Goal: Transaction & Acquisition: Register for event/course

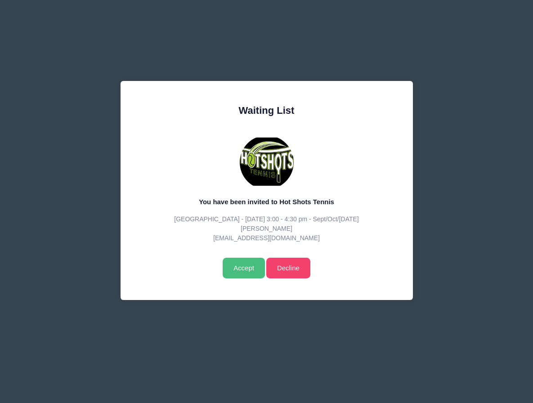
click at [248, 267] on input "Accept" at bounding box center [244, 268] width 42 height 21
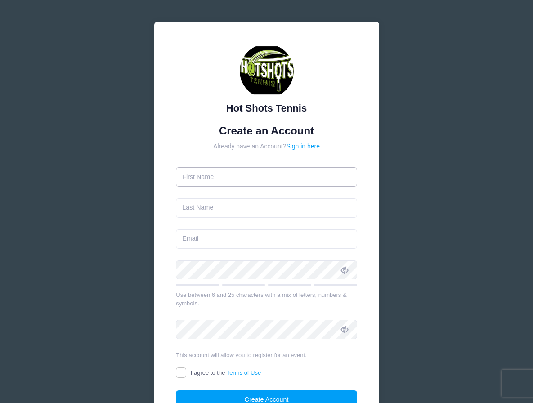
click at [268, 177] on input "text" at bounding box center [266, 176] width 181 height 19
type input "Katelynn"
type input "[PERSON_NAME]"
type input "[EMAIL_ADDRESS][DOMAIN_NAME]"
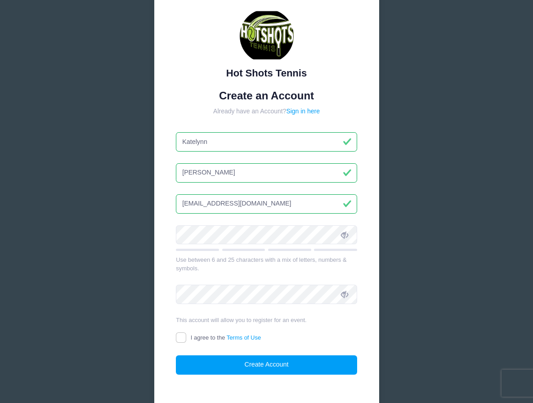
scroll to position [36, 0]
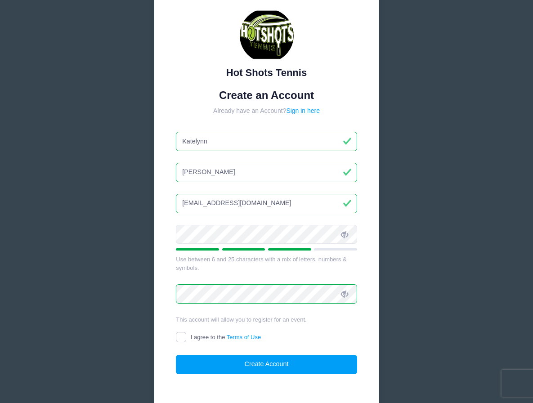
click at [177, 341] on input "I agree to the Terms of Use" at bounding box center [181, 337] width 10 height 10
checkbox input "true"
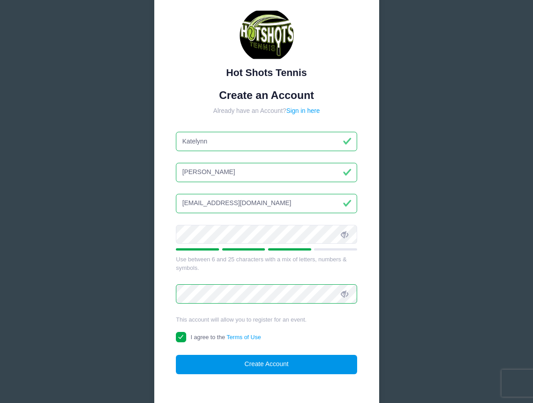
click at [248, 366] on button "Create Account" at bounding box center [266, 364] width 181 height 19
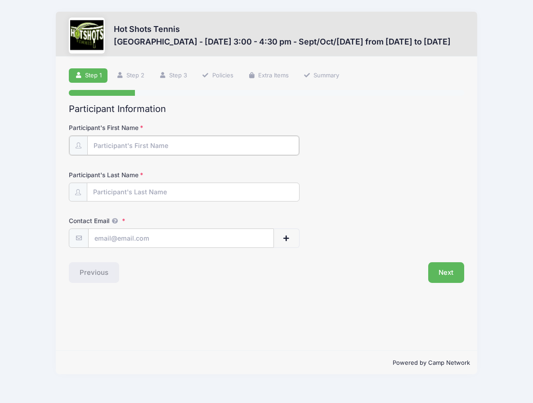
click at [258, 146] on input "Participant's First Name" at bounding box center [193, 145] width 212 height 19
type input "Eleanor"
type input "Heil"
click at [119, 243] on input "Contact Email" at bounding box center [181, 237] width 185 height 19
type input "[EMAIL_ADDRESS][DOMAIN_NAME]"
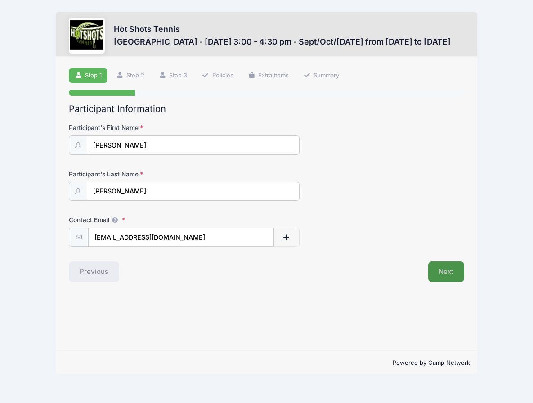
click at [437, 272] on button "Next" at bounding box center [446, 271] width 36 height 21
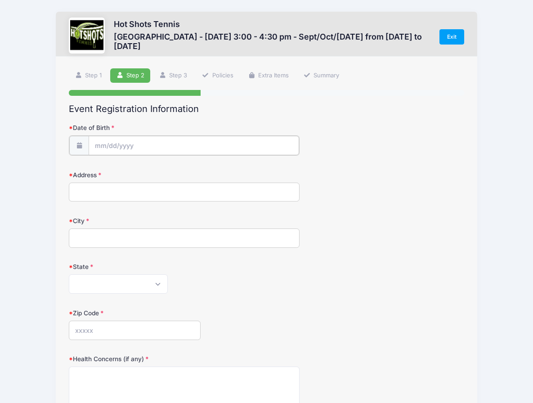
click at [223, 153] on input "Date of Birth" at bounding box center [194, 145] width 211 height 19
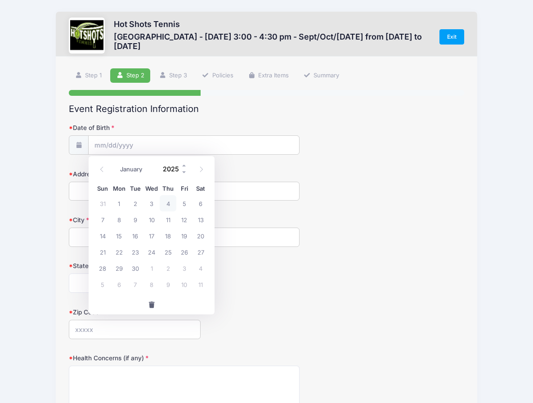
click at [169, 169] on input "2025" at bounding box center [172, 169] width 29 height 14
click at [185, 164] on span at bounding box center [184, 165] width 6 height 7
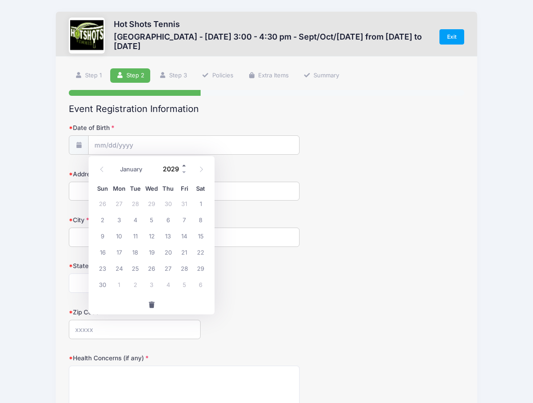
click at [185, 168] on span at bounding box center [184, 165] width 6 height 7
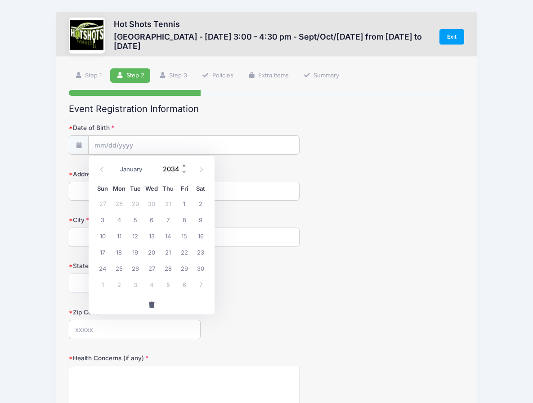
click at [185, 163] on span at bounding box center [184, 165] width 6 height 7
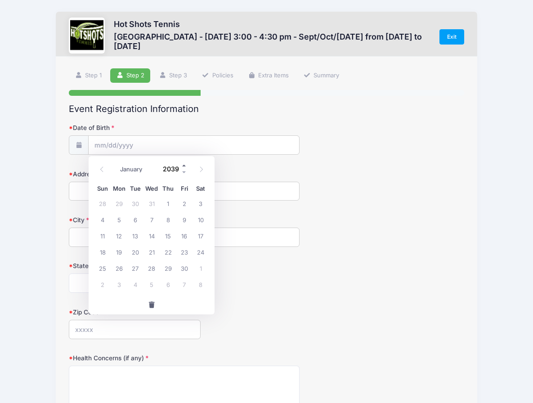
click at [185, 163] on span at bounding box center [184, 165] width 6 height 7
click at [185, 169] on span at bounding box center [184, 172] width 6 height 7
click at [185, 175] on span at bounding box center [184, 172] width 6 height 7
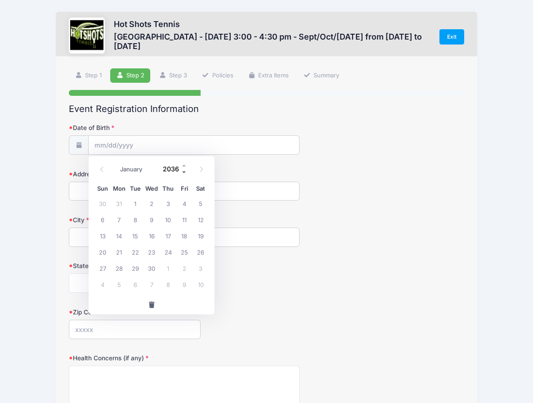
click at [185, 175] on span at bounding box center [184, 172] width 6 height 7
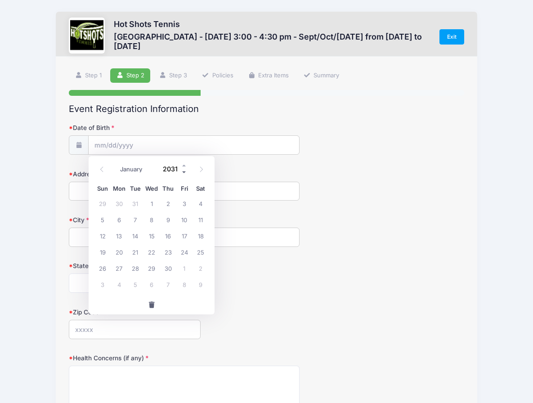
click at [185, 175] on span at bounding box center [184, 172] width 6 height 7
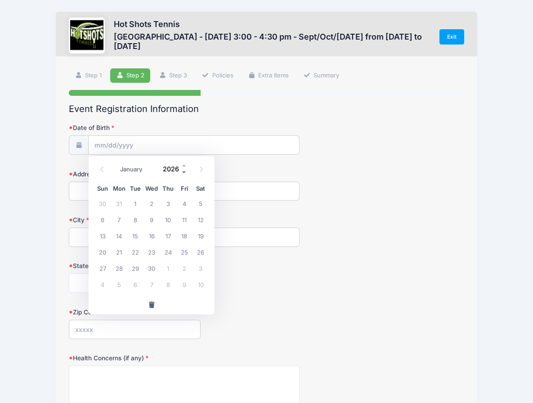
click at [185, 175] on span at bounding box center [184, 172] width 6 height 7
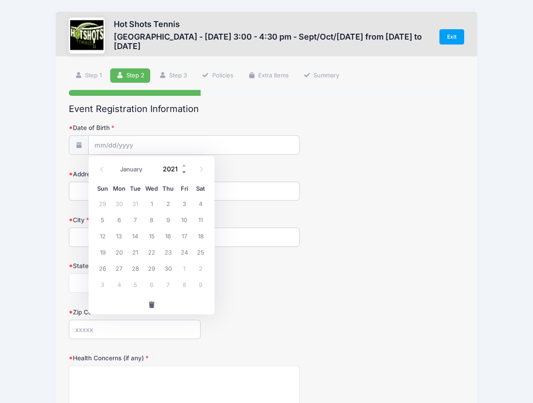
click at [185, 175] on span at bounding box center [184, 172] width 6 height 7
type input "2018"
click at [109, 171] on span at bounding box center [102, 169] width 15 height 15
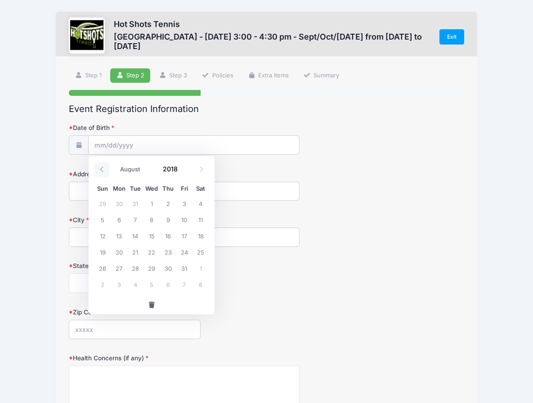
click at [109, 171] on span at bounding box center [102, 169] width 15 height 15
select select "5"
click at [165, 272] on span "28" at bounding box center [168, 268] width 16 height 16
type input "06/28/2018"
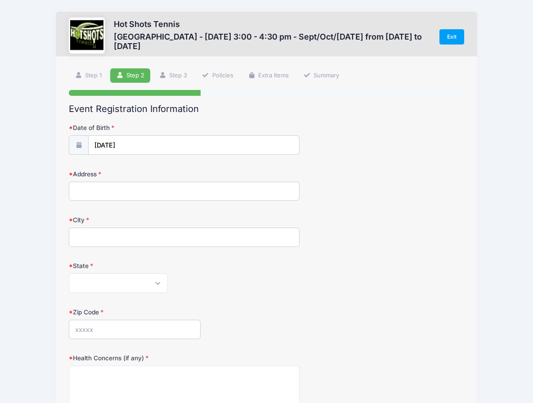
click at [158, 195] on input "Address" at bounding box center [184, 191] width 231 height 19
type input "6384 West 80th Street"
type input "Los Angeles"
select select "CA"
type input "90045"
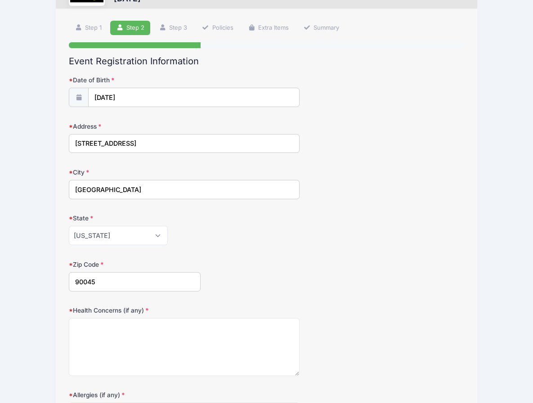
scroll to position [58, 0]
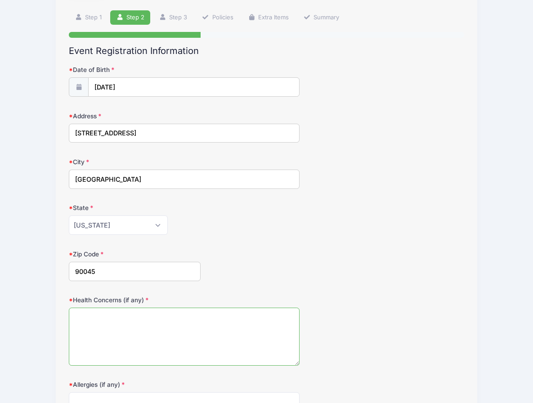
click at [165, 328] on textarea "Health Concerns (if any)" at bounding box center [184, 337] width 231 height 58
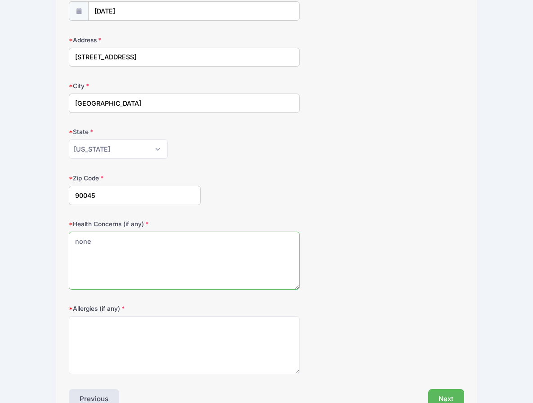
scroll to position [154, 0]
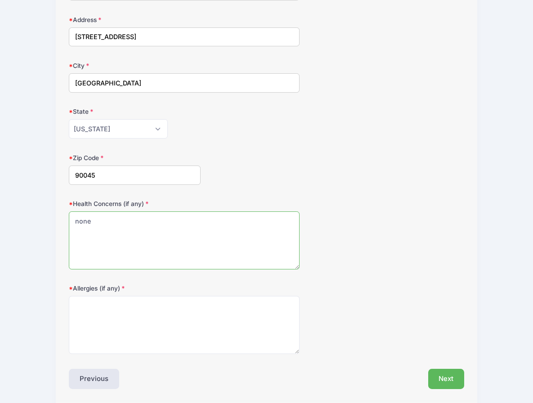
type textarea "none"
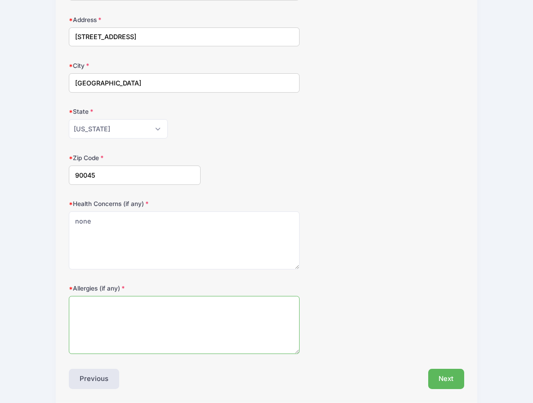
click at [171, 329] on textarea "Allergies (if any)" at bounding box center [184, 325] width 231 height 58
type textarea "none"
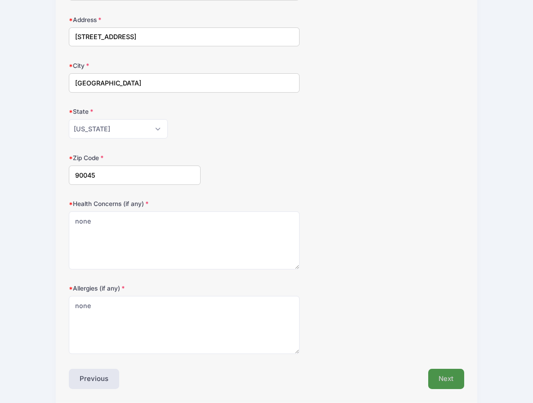
click at [437, 375] on button "Next" at bounding box center [446, 379] width 36 height 21
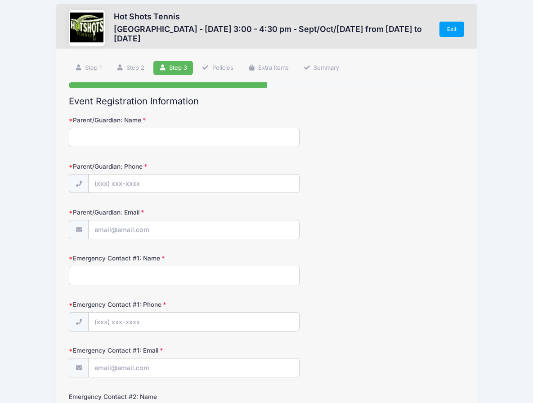
scroll to position [0, 0]
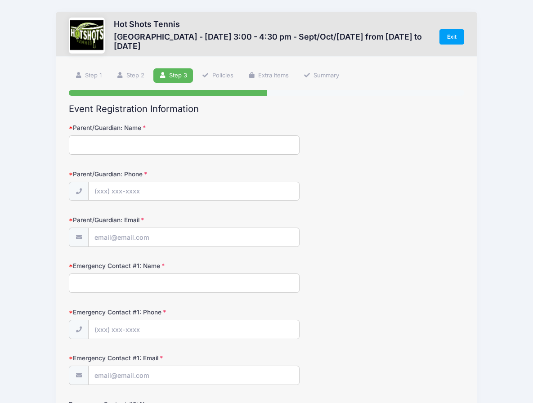
click at [234, 154] on input "Parent/Guardian: Name" at bounding box center [184, 144] width 231 height 19
type input "Katelynn Heil"
type input "(831) 601-0020"
type input "[EMAIL_ADDRESS][DOMAIN_NAME]"
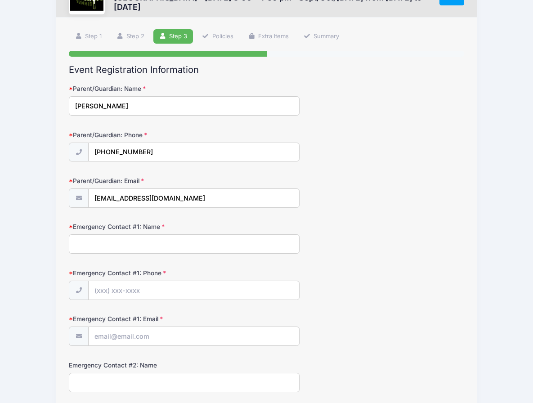
scroll to position [41, 0]
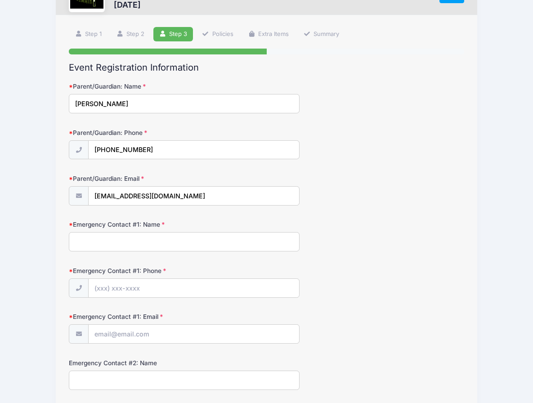
click at [176, 248] on input "Emergency Contact #1: Name" at bounding box center [184, 241] width 231 height 19
type input "Sebastian Heil"
click at [198, 284] on input "Emergency Contact #1: Phone" at bounding box center [194, 288] width 211 height 19
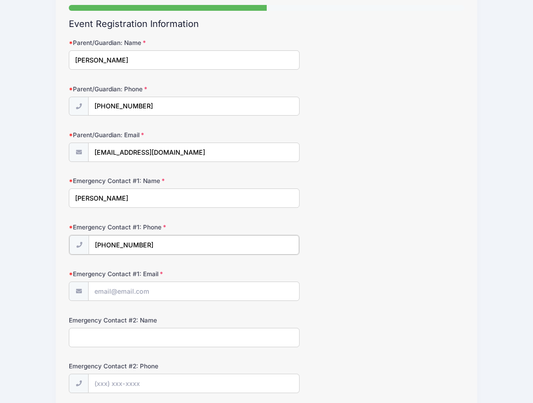
scroll to position [89, 0]
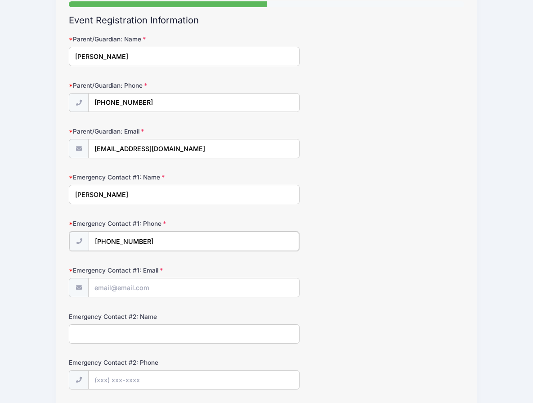
type input "(707) 337-7978"
click at [210, 289] on input "Emergency Contact #1: Email" at bounding box center [194, 287] width 211 height 19
type input "sah006@gmail.com"
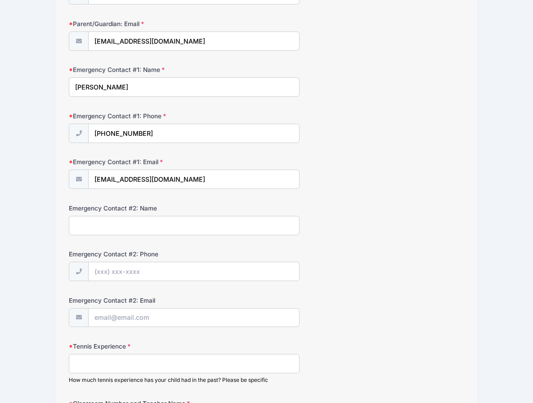
scroll to position [199, 0]
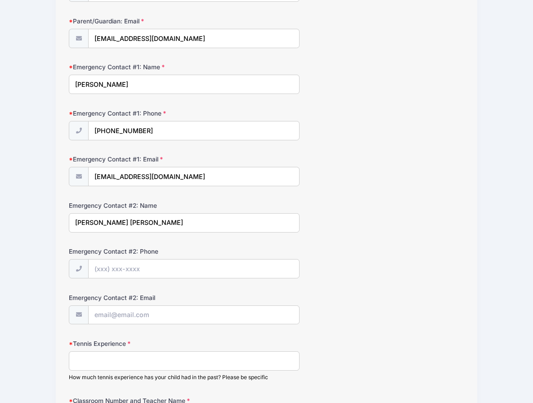
type input "Jackson Williams"
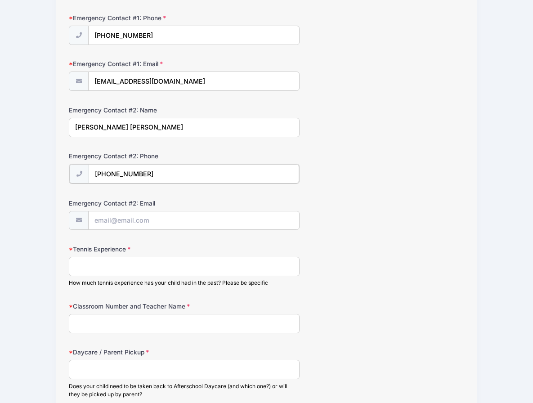
scroll to position [295, 0]
type input "(804) 389-9369"
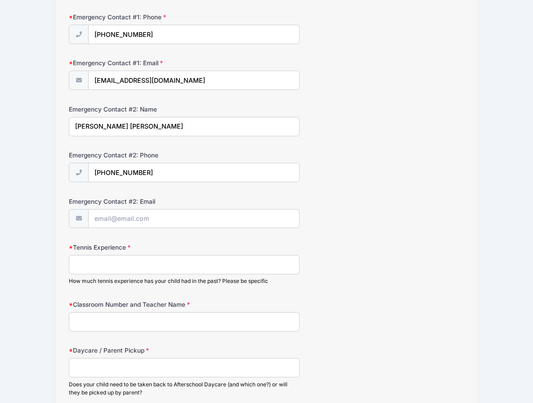
click at [180, 265] on input "Tennis Experience" at bounding box center [184, 264] width 231 height 19
type input "LMU summer camps and some family games"
click at [180, 328] on input "Classroom Number and Teacher Name" at bounding box center [184, 321] width 231 height 19
type input "M"
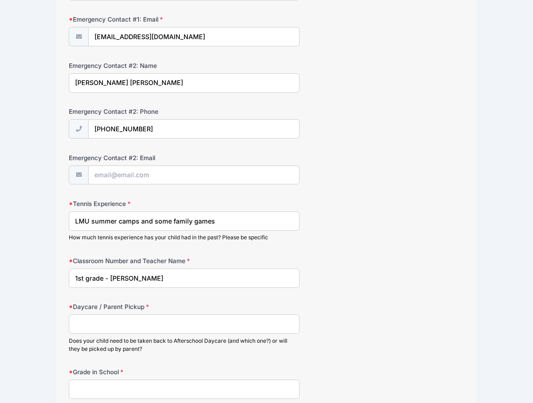
scroll to position [346, 0]
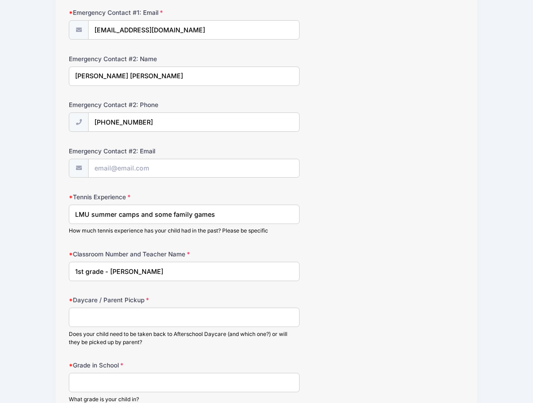
type input "1st grade - Ms Gonzales"
click at [173, 326] on input "Daycare / Parent Pickup" at bounding box center [184, 317] width 231 height 19
type input "p"
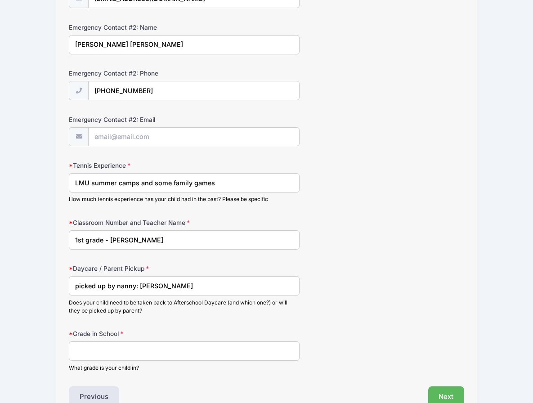
scroll to position [382, 0]
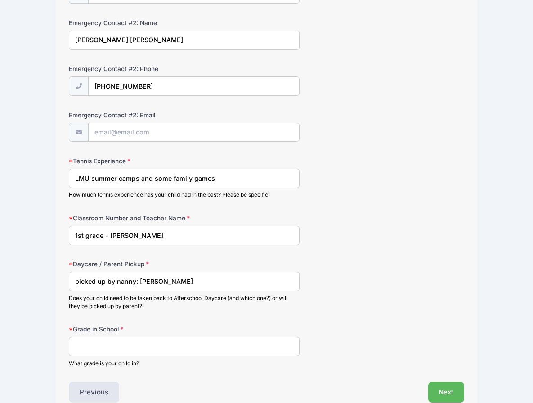
type input "picked up by nanny: Blanca Orellana"
click at [175, 343] on input "Grade in School" at bounding box center [184, 346] width 231 height 19
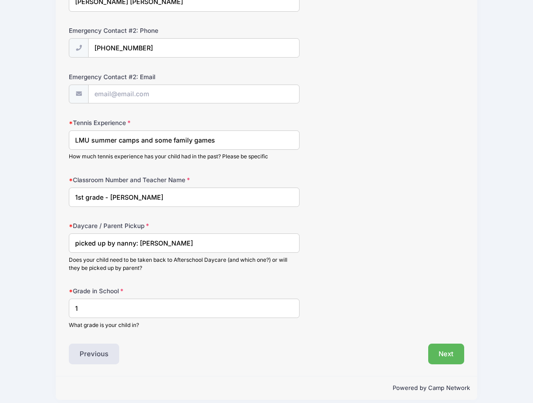
scroll to position [420, 0]
type input "1"
click at [452, 352] on button "Next" at bounding box center [446, 353] width 36 height 21
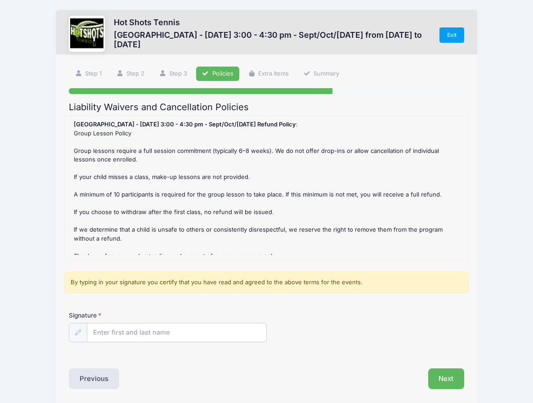
scroll to position [0, 0]
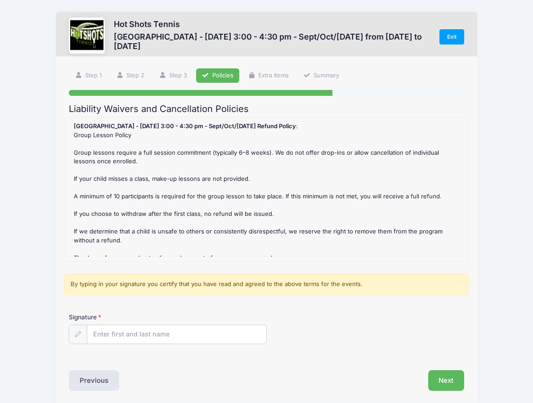
click at [222, 352] on div "Signature" at bounding box center [266, 336] width 405 height 46
click at [201, 334] on input "Signature" at bounding box center [176, 334] width 179 height 19
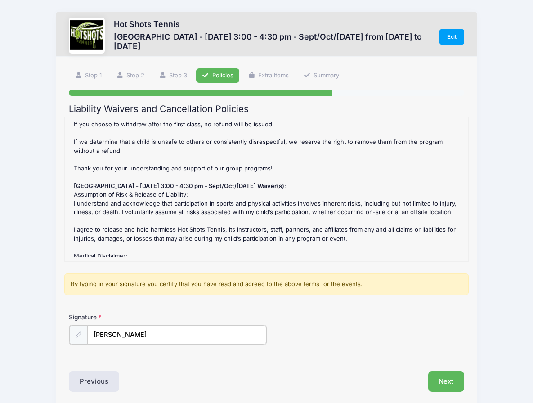
scroll to position [251, 0]
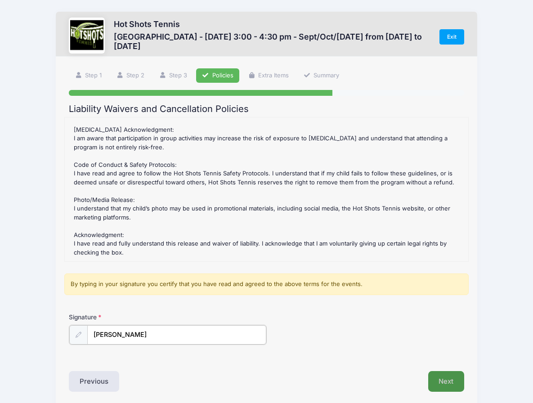
type input "Katelynn Heil"
click at [448, 376] on button "Next" at bounding box center [446, 380] width 36 height 21
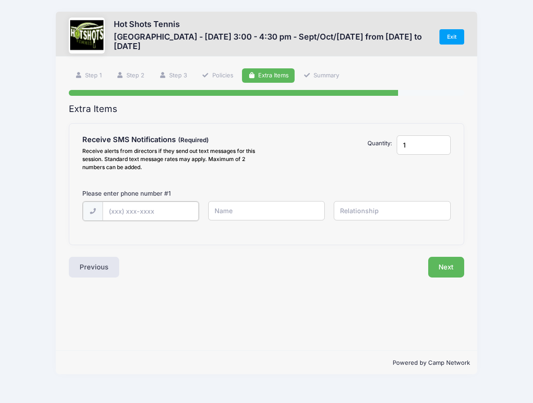
click at [176, 214] on input "text" at bounding box center [151, 211] width 97 height 19
type input "(831) 601-0020"
click at [238, 215] on input "text" at bounding box center [266, 210] width 117 height 19
type input "Katelynn"
type input "Mom"
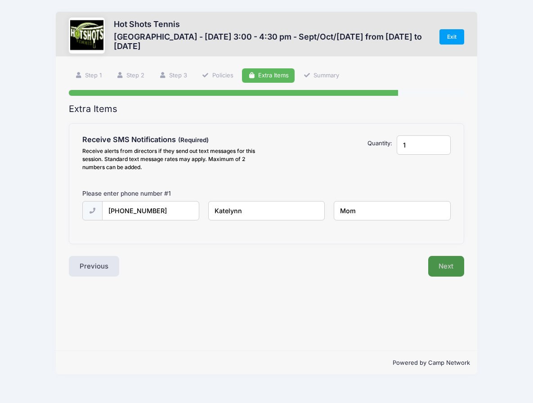
click at [462, 270] on button "Next" at bounding box center [446, 266] width 36 height 21
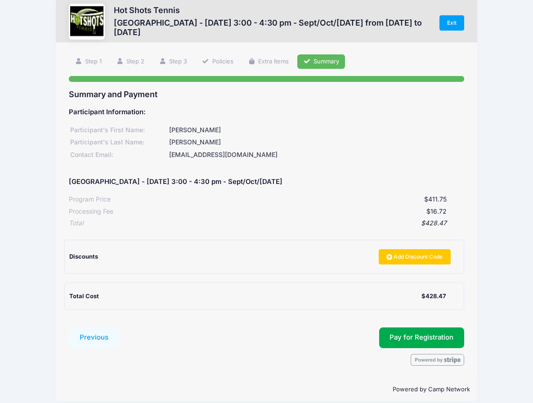
scroll to position [23, 0]
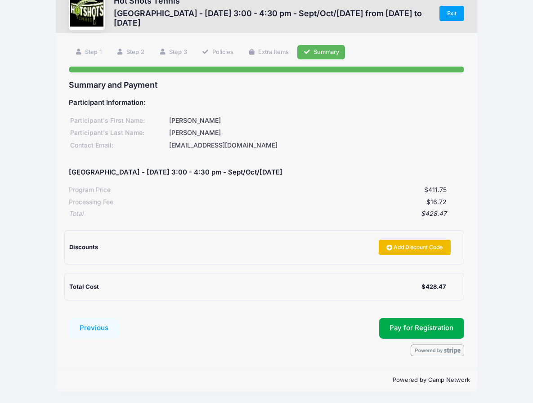
click at [437, 250] on link "Add Discount Code" at bounding box center [415, 247] width 72 height 15
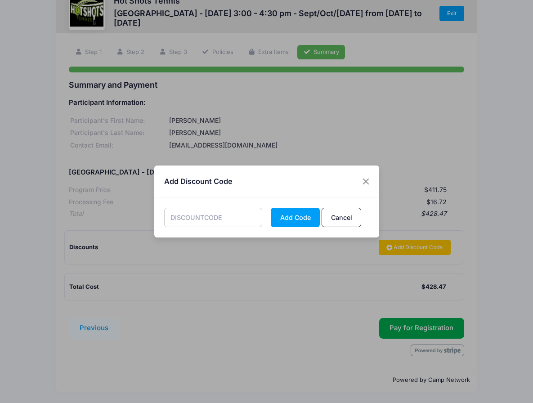
click at [236, 213] on input "text" at bounding box center [213, 217] width 98 height 19
paste input "MOTHERSDAY50"
click at [289, 215] on button "Add Code" at bounding box center [295, 217] width 49 height 19
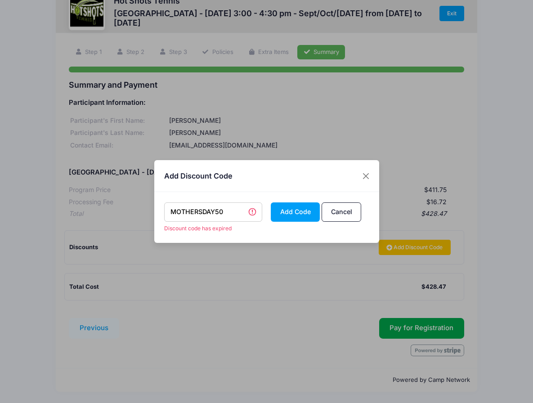
click at [231, 216] on input "MOTHERSDAY50" at bounding box center [213, 212] width 98 height 19
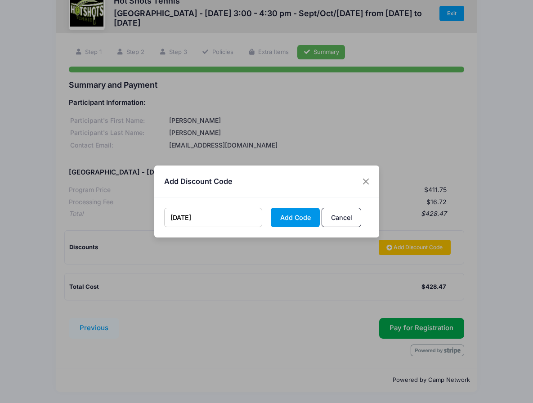
click at [287, 216] on button "Add Code" at bounding box center [295, 217] width 49 height 19
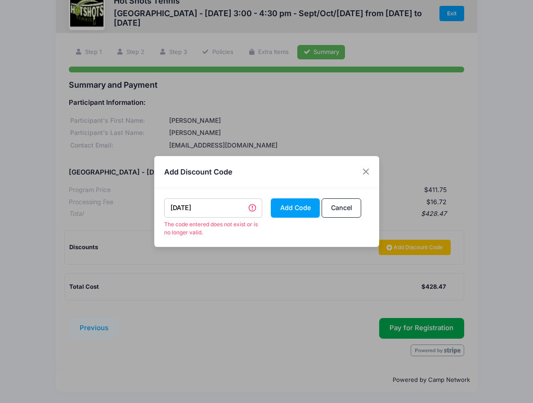
click at [210, 208] on input "JULY21" at bounding box center [213, 207] width 98 height 19
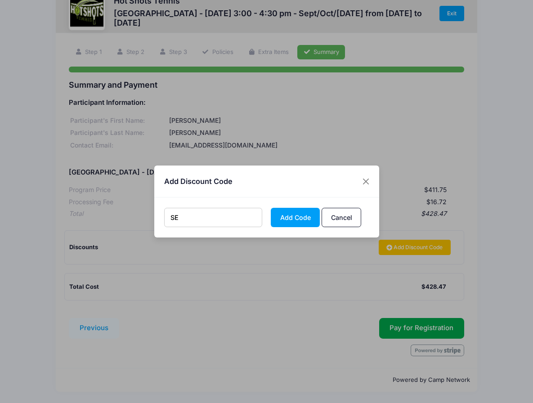
type input "S"
click at [361, 181] on button "Close" at bounding box center [366, 181] width 16 height 16
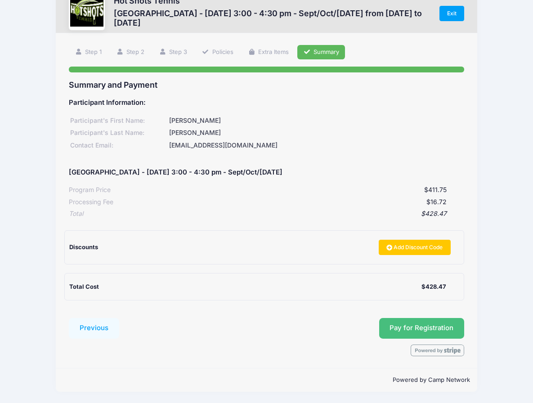
click at [400, 323] on button "Pay for Registration" at bounding box center [422, 328] width 86 height 21
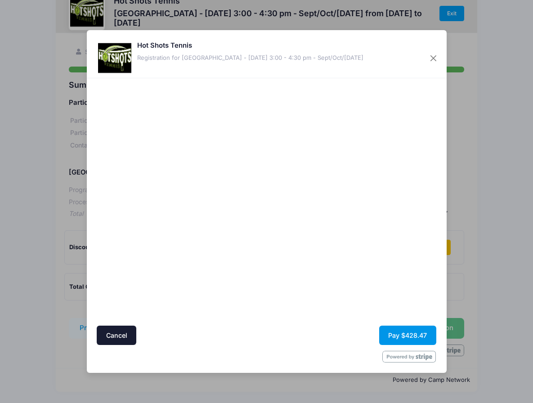
click at [415, 335] on button "Pay $428.47" at bounding box center [407, 335] width 57 height 19
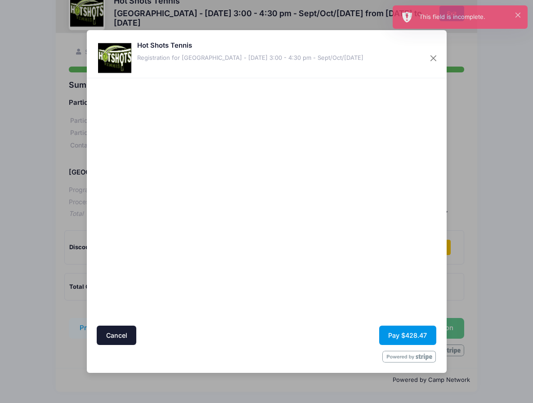
click at [394, 335] on button "Pay $428.47" at bounding box center [407, 335] width 57 height 19
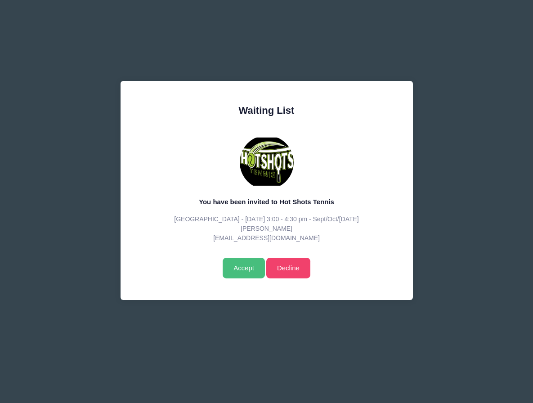
click at [244, 261] on input "Accept" at bounding box center [244, 268] width 42 height 21
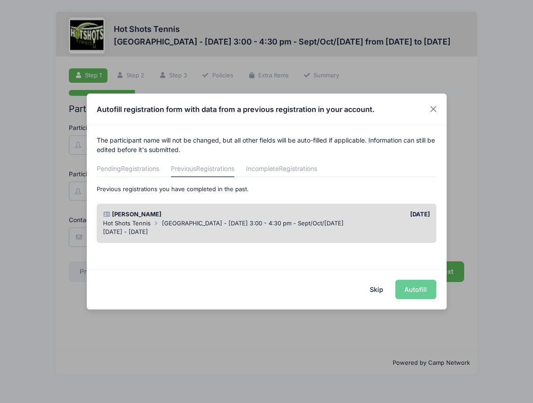
click at [423, 292] on div "Skip Autofill" at bounding box center [267, 290] width 360 height 40
click at [371, 234] on div "[DATE] - [DATE]" at bounding box center [266, 232] width 327 height 9
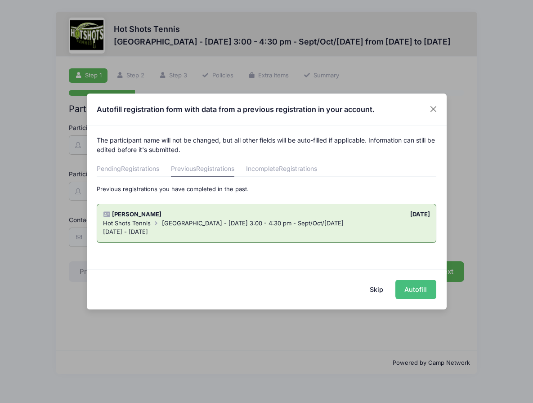
click at [421, 290] on button "Autofill" at bounding box center [416, 289] width 41 height 19
type input "[EMAIL_ADDRESS][DOMAIN_NAME]"
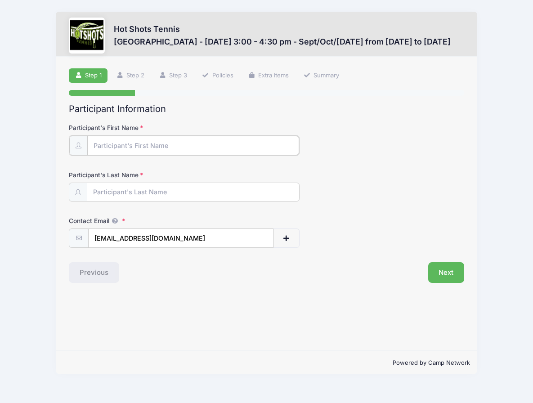
click at [162, 149] on input "Participant's First Name" at bounding box center [193, 145] width 212 height 19
type input "K"
type input "[PERSON_NAME]"
click at [373, 271] on div "Next" at bounding box center [368, 271] width 202 height 21
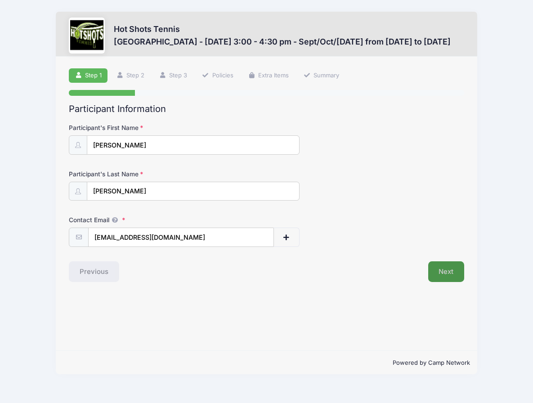
click at [443, 267] on button "Next" at bounding box center [446, 271] width 36 height 21
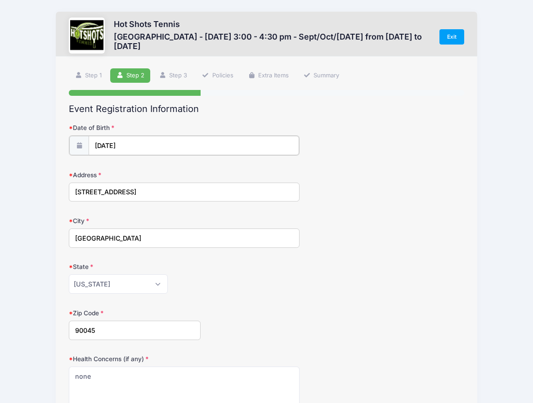
type input "2018"
click at [152, 149] on input "[DATE]" at bounding box center [194, 145] width 211 height 19
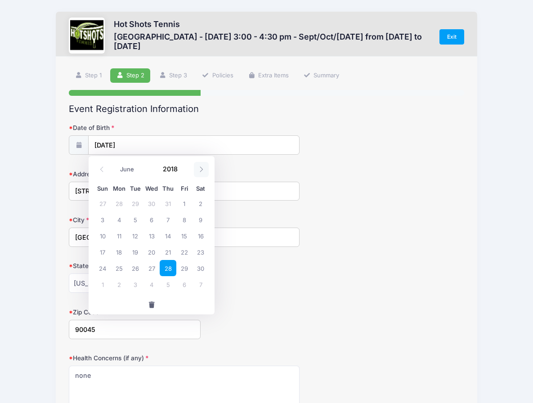
click at [197, 169] on span at bounding box center [201, 169] width 15 height 15
select select "6"
click at [171, 169] on input "2018" at bounding box center [172, 169] width 29 height 14
click at [182, 167] on span at bounding box center [184, 165] width 6 height 7
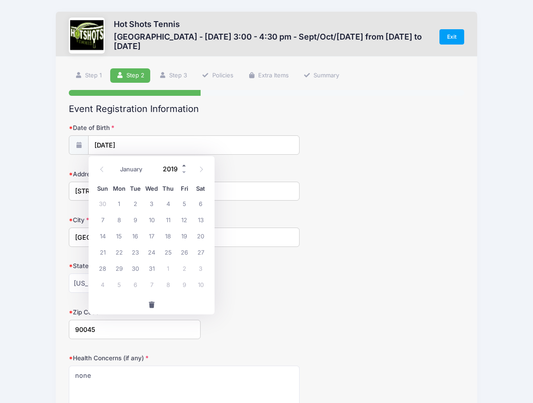
type input "2020"
click at [105, 169] on span at bounding box center [102, 169] width 15 height 15
click at [103, 170] on icon at bounding box center [102, 170] width 6 height 6
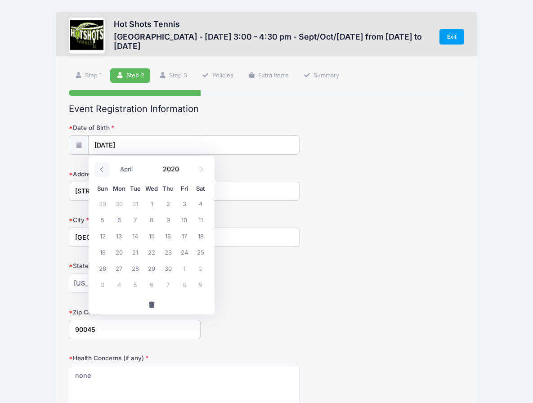
select select "2"
click at [169, 205] on span "5" at bounding box center [168, 203] width 16 height 16
type input "03/05/2020"
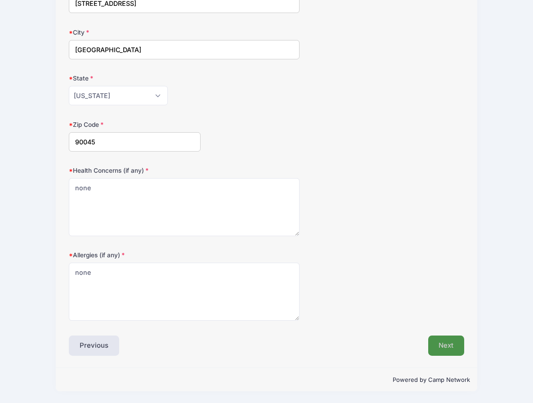
click at [446, 345] on button "Next" at bounding box center [446, 346] width 36 height 21
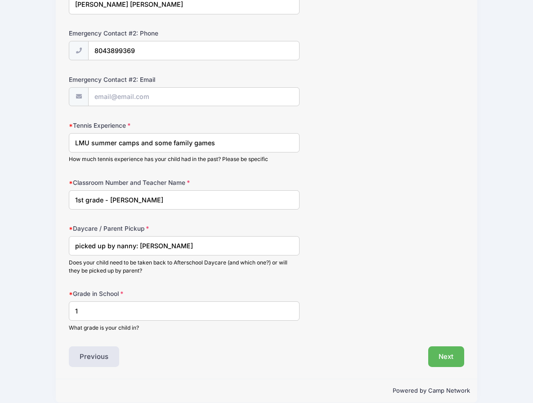
scroll to position [428, 0]
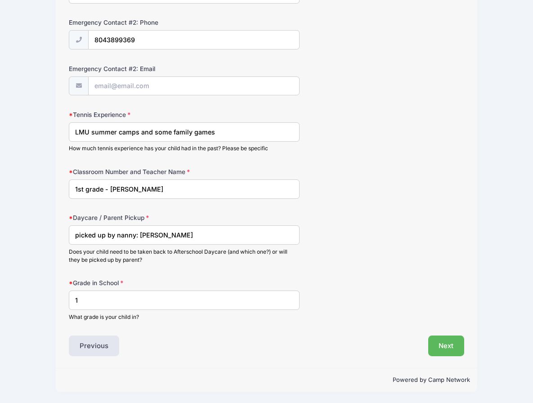
drag, startPoint x: 81, startPoint y: 189, endPoint x: 64, endPoint y: 189, distance: 17.6
drag, startPoint x: 132, startPoint y: 187, endPoint x: 193, endPoint y: 185, distance: 60.3
click at [192, 186] on input "Kinder grade - Ms Gonzales" at bounding box center [184, 189] width 231 height 19
type input "Kinder grade - Ms Klien"
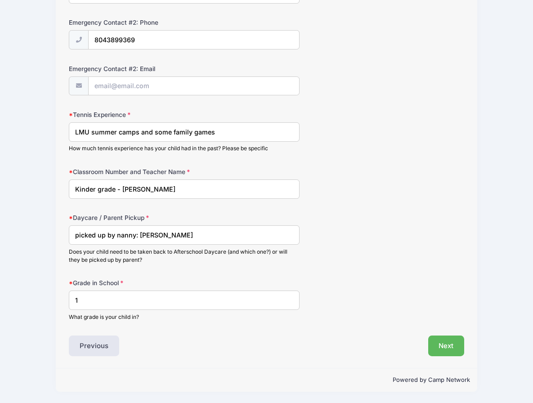
click at [181, 302] on input "1" at bounding box center [184, 300] width 231 height 19
type input "K"
click at [444, 348] on button "Next" at bounding box center [446, 346] width 36 height 21
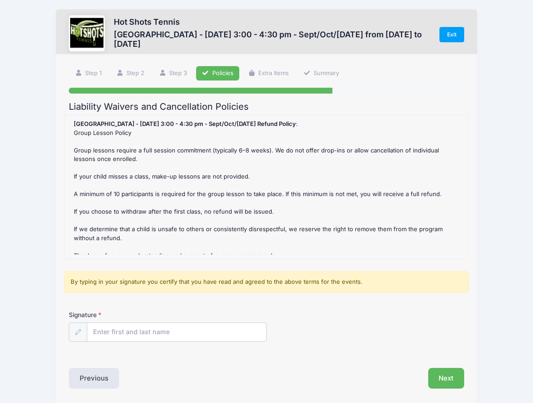
scroll to position [0, 0]
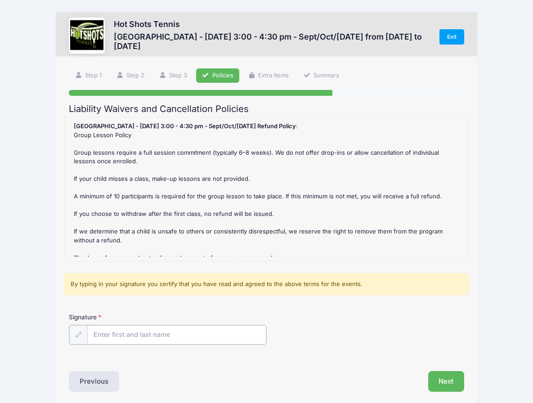
click at [217, 335] on input "Signature" at bounding box center [176, 334] width 179 height 19
type input "Katelynn Heil"
click at [457, 376] on button "Next" at bounding box center [446, 380] width 36 height 21
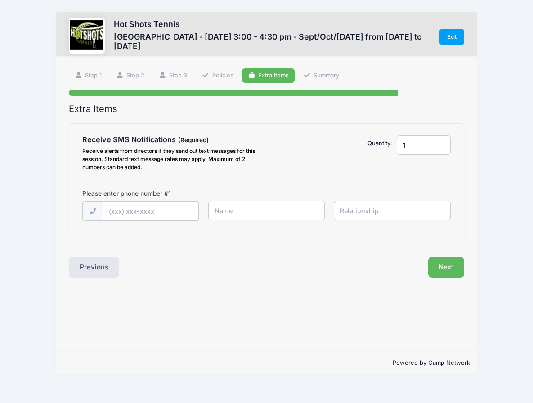
click at [164, 210] on input "text" at bounding box center [151, 211] width 97 height 19
type input "(831) 601-0020"
click at [257, 219] on input "text" at bounding box center [266, 210] width 117 height 19
type input "Katelynn"
click at [377, 212] on input "text" at bounding box center [392, 210] width 117 height 19
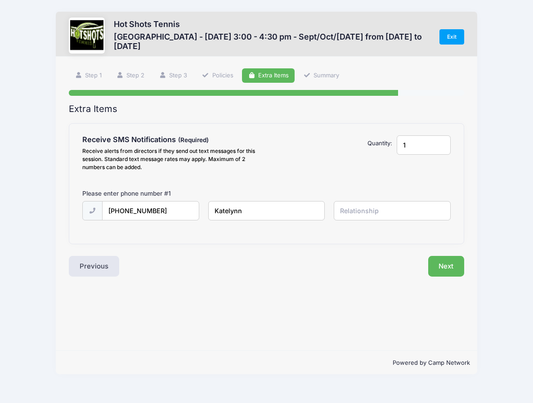
type input "Mom"
click at [449, 272] on button "Next" at bounding box center [446, 266] width 36 height 21
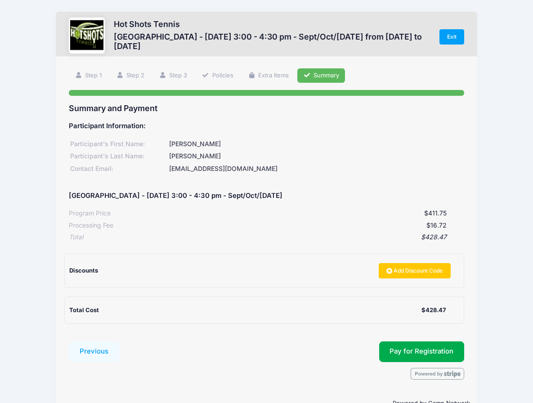
scroll to position [23, 0]
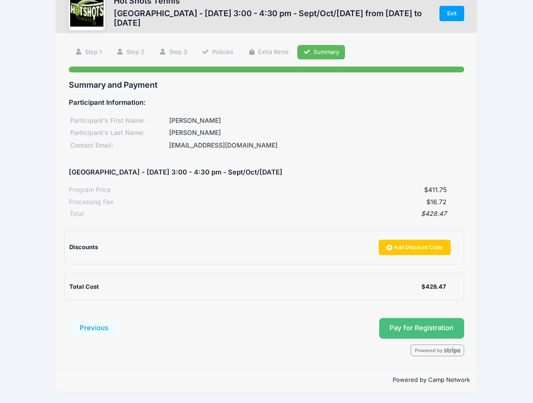
click at [445, 333] on button "Pay for Registration" at bounding box center [422, 328] width 86 height 21
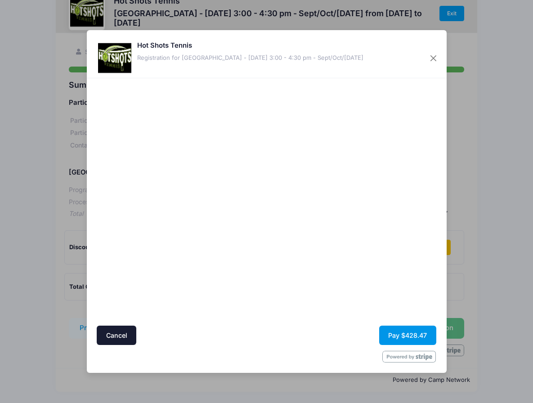
click at [423, 334] on button "Pay $428.47" at bounding box center [407, 335] width 57 height 19
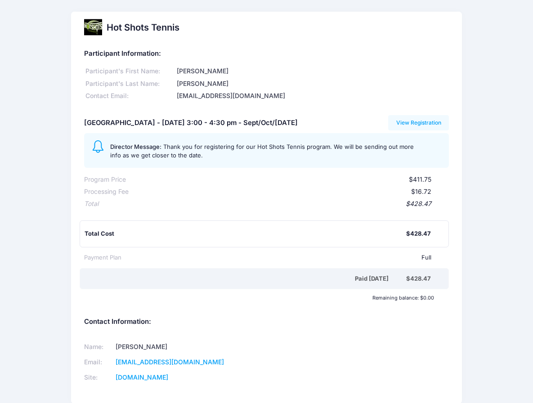
scroll to position [45, 0]
